Goal: Task Accomplishment & Management: Use online tool/utility

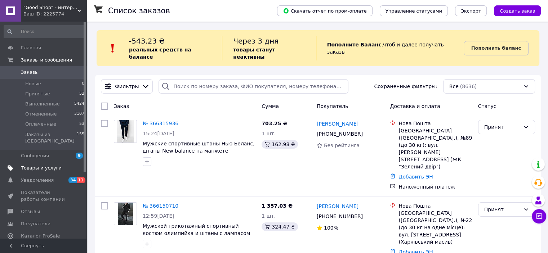
click at [47, 165] on span "Товары и услуги" at bounding box center [41, 168] width 41 height 6
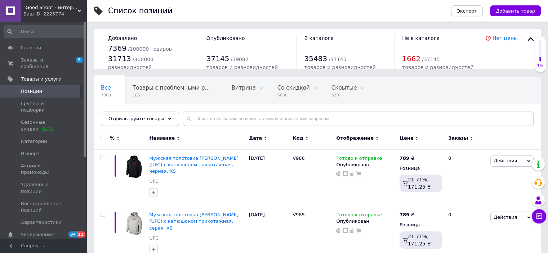
click at [483, 8] on button "Экспорт" at bounding box center [467, 10] width 32 height 11
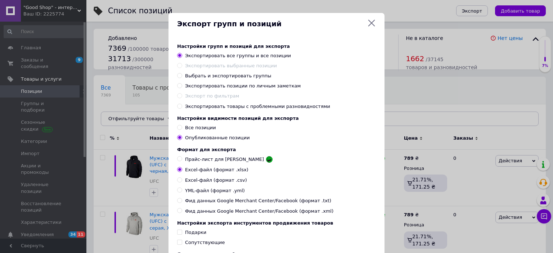
click at [224, 74] on span "Выбрать и экспортировать группы" at bounding box center [228, 75] width 86 height 5
click at [182, 74] on input "Выбрать и экспортировать группы" at bounding box center [179, 75] width 5 height 5
radio input "true"
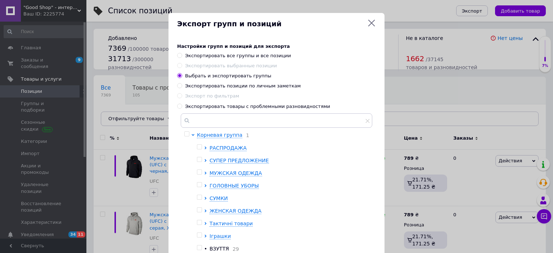
drag, startPoint x: 203, startPoint y: 170, endPoint x: 205, endPoint y: 176, distance: 6.0
click at [205, 174] on ul "РАСПРОДАЖА СУПЕР ПРЕДЛОЖЕНИЕ МУЖСКАЯ ОДЕЖДА ГОЛОВНЫЕ УБОРЫ СУМКИ ЖЕНСКАЯ ОДЕЖДА…" at bounding box center [282, 217] width 171 height 146
click at [205, 173] on icon at bounding box center [206, 173] width 2 height 3
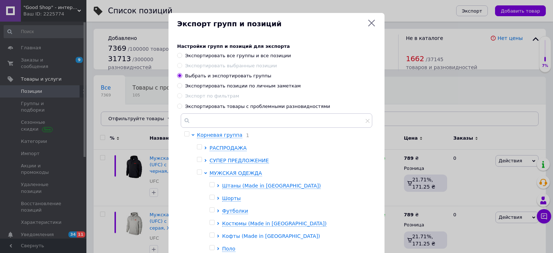
click at [217, 236] on icon at bounding box center [218, 236] width 3 height 3
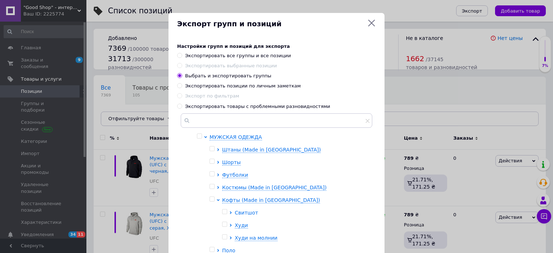
scroll to position [36, 0]
click at [231, 240] on icon at bounding box center [230, 238] width 3 height 3
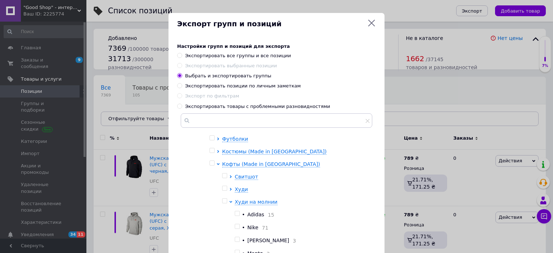
click at [237, 218] on div at bounding box center [238, 215] width 7 height 8
click at [237, 215] on input "checkbox" at bounding box center [237, 213] width 5 height 5
checkbox input "true"
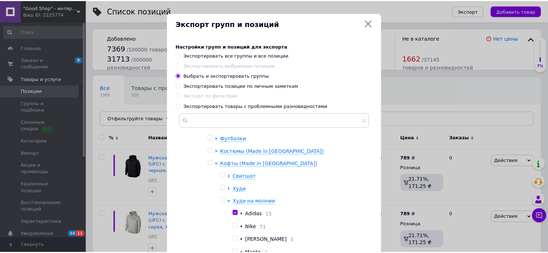
scroll to position [238, 0]
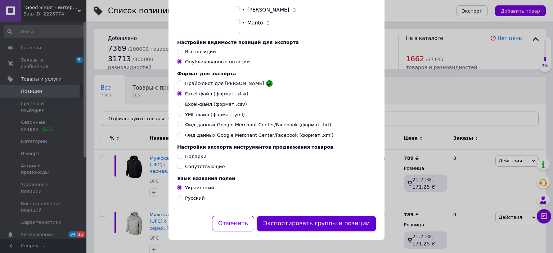
click at [354, 223] on button "Экспортировать группы и позиции" at bounding box center [316, 223] width 119 height 15
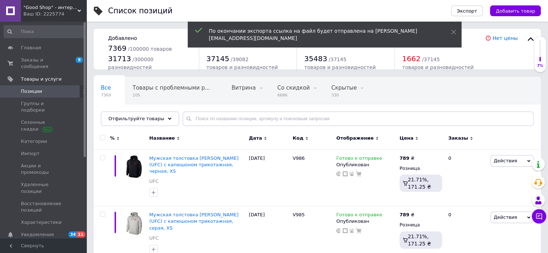
click at [50, 13] on div "Ваш ID: 2225774" at bounding box center [54, 14] width 63 height 6
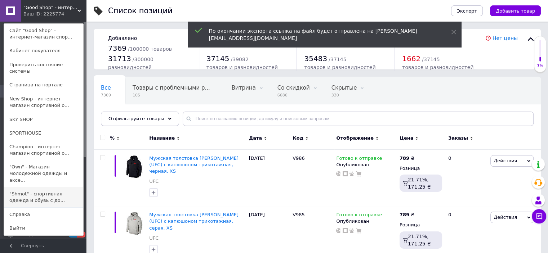
click at [42, 187] on link ""Shmot" - спортивная одежда и обувь с до..." at bounding box center [43, 197] width 79 height 20
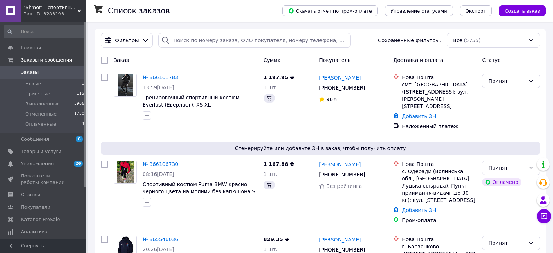
click at [55, 5] on span ""Shmot" - спортивная одежда и обувь с доставкой по Украине." at bounding box center [50, 7] width 54 height 6
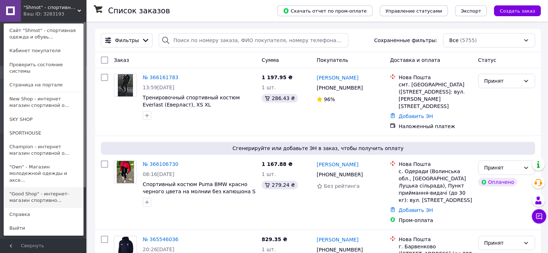
click at [46, 187] on link ""Good Shop" - интернет-магазин спортивно..." at bounding box center [43, 197] width 79 height 20
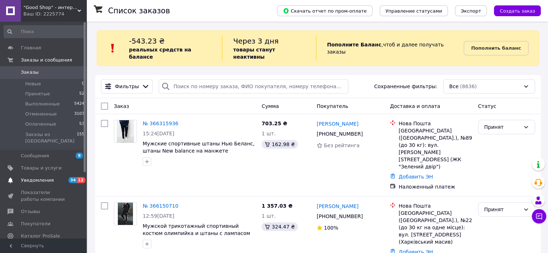
click at [35, 177] on span "Уведомления" at bounding box center [37, 180] width 33 height 6
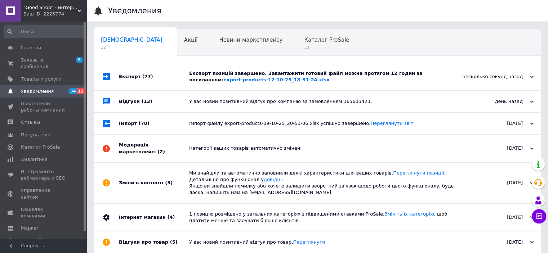
click at [225, 80] on link "export-products-12-10-25_18-51-24.xlsx" at bounding box center [276, 79] width 106 height 5
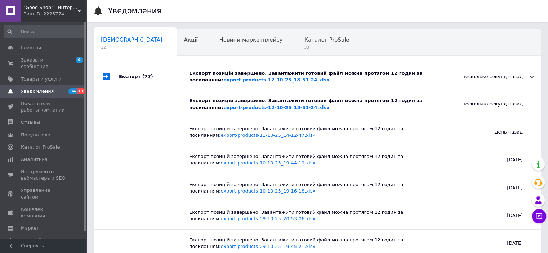
click at [49, 5] on span ""Good Shop" - интернет-магазин спортивной обуви одежды и аксессуаров." at bounding box center [50, 7] width 54 height 6
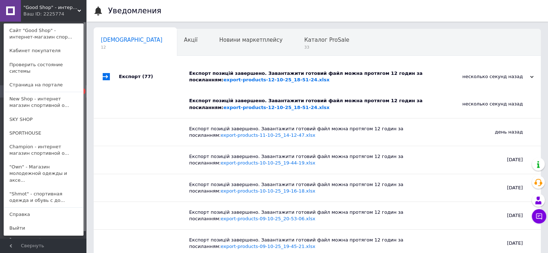
click at [45, 187] on link ""Shmot" - спортивная одежда и обувь с до..." at bounding box center [43, 197] width 79 height 20
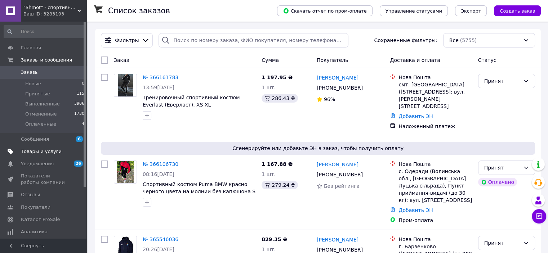
click at [35, 155] on link "Товары и услуги" at bounding box center [44, 152] width 89 height 12
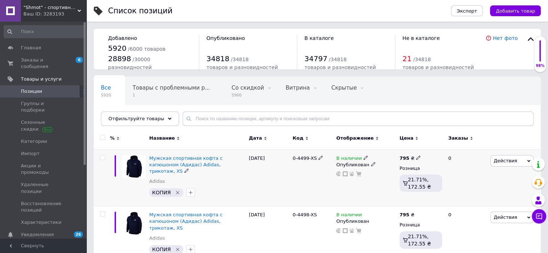
click at [318, 157] on icon at bounding box center [320, 158] width 4 height 4
